Goal: Information Seeking & Learning: Learn about a topic

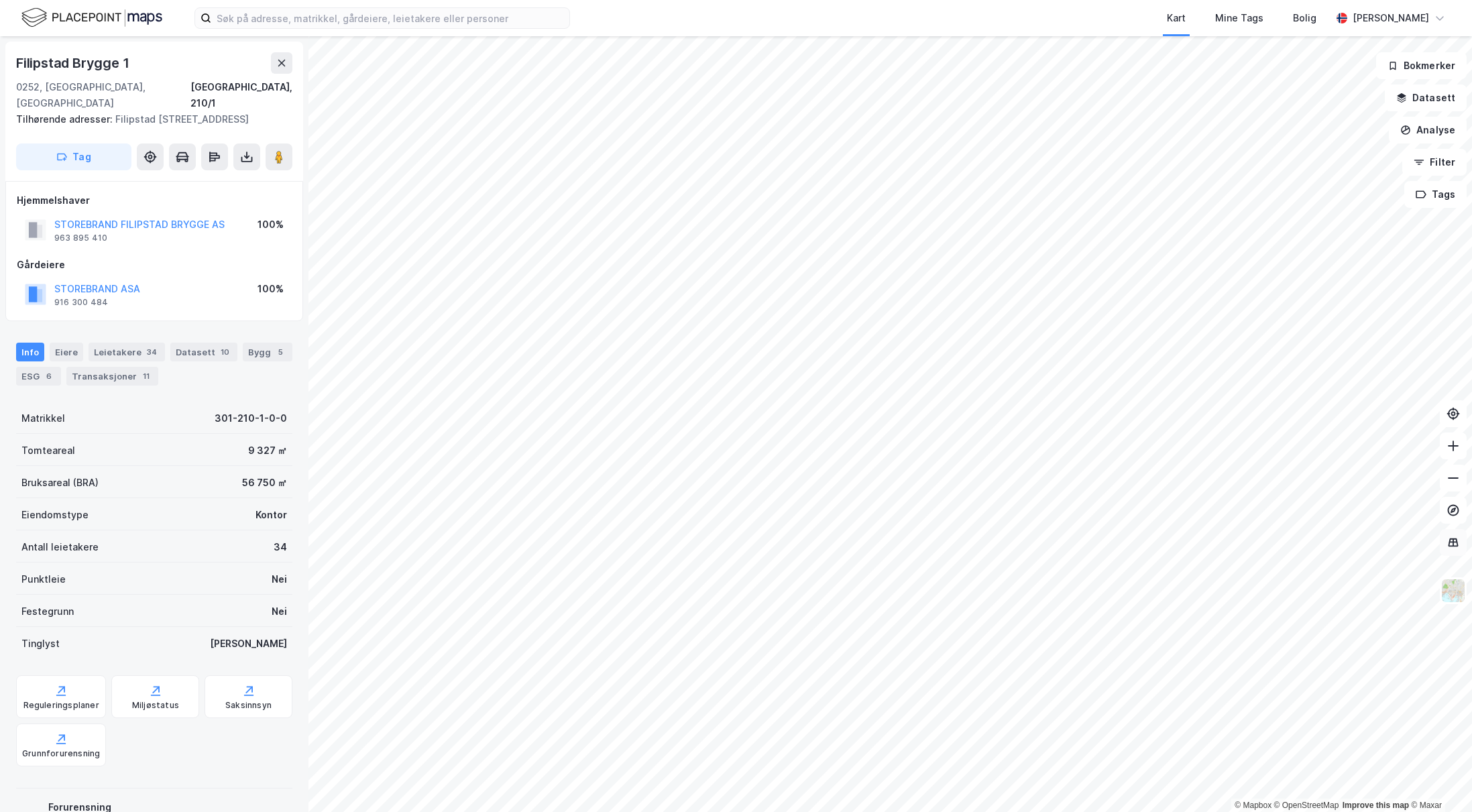
click at [1450, 549] on button at bounding box center [1453, 542] width 27 height 27
click at [1456, 535] on icon at bounding box center [1452, 542] width 13 height 13
